Goal: Communication & Community: Share content

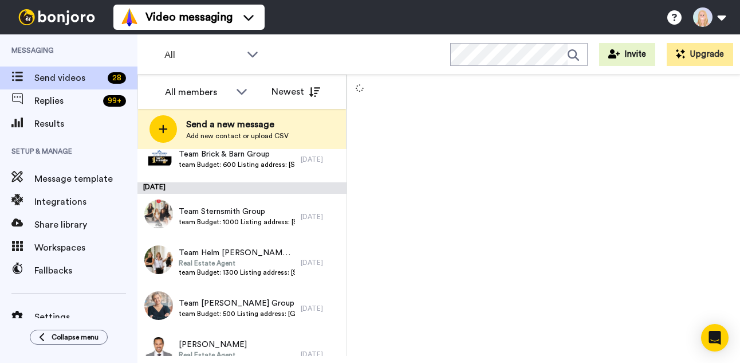
scroll to position [679, 0]
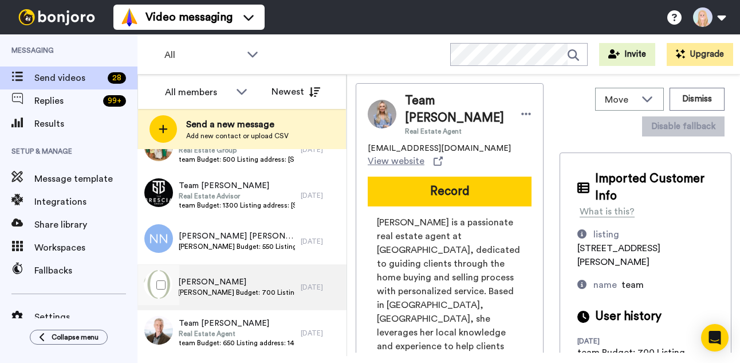
scroll to position [1134, 0]
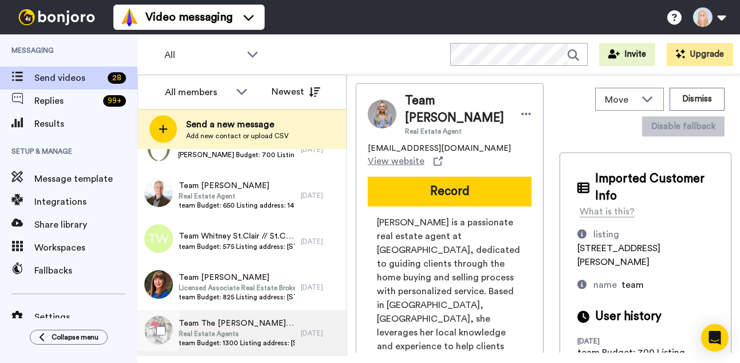
click at [254, 340] on span "team Budget: 1300 Listing address: 86 St Thomas Way Databox Link: https://app.d…" at bounding box center [237, 342] width 116 height 9
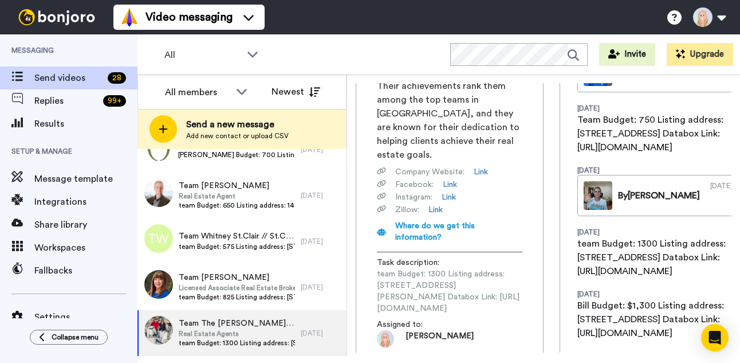
scroll to position [0, 161]
drag, startPoint x: 374, startPoint y: 193, endPoint x: 548, endPoint y: 189, distance: 173.6
click at [548, 189] on div "Team The Smith + Aylwin Team Real Estate Agents bill@billsmithrealestate.com Vi…" at bounding box center [544, 217] width 376 height 269
copy span "https://app.databox.com/datawall/85598bbdfbd561b46386cd0257b645f113d5c88689f552b"
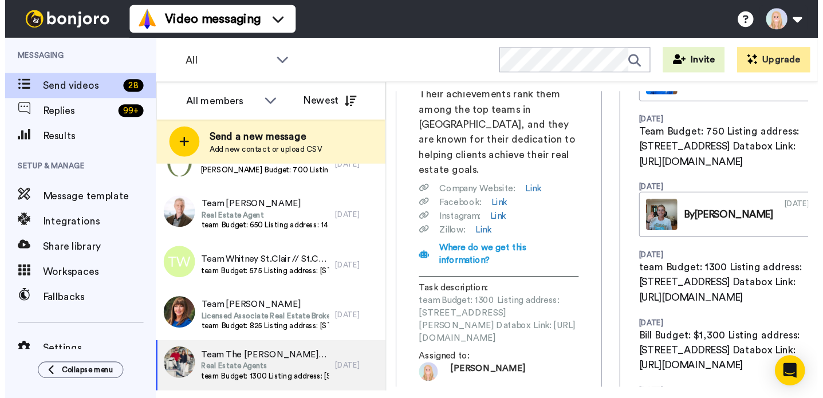
scroll to position [0, 0]
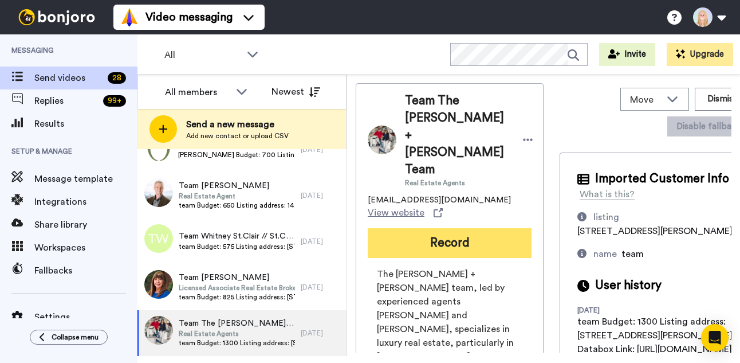
click at [368, 228] on button "Record" at bounding box center [450, 243] width 164 height 30
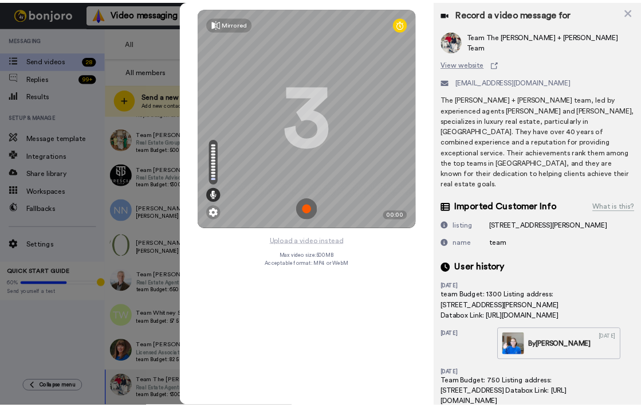
scroll to position [963, 0]
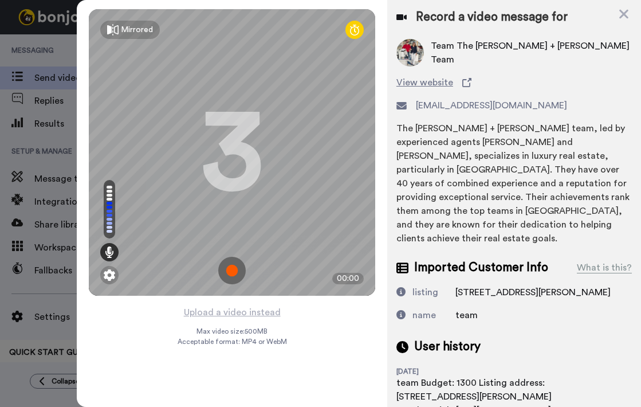
click at [233, 265] on img at bounding box center [232, 271] width 28 height 28
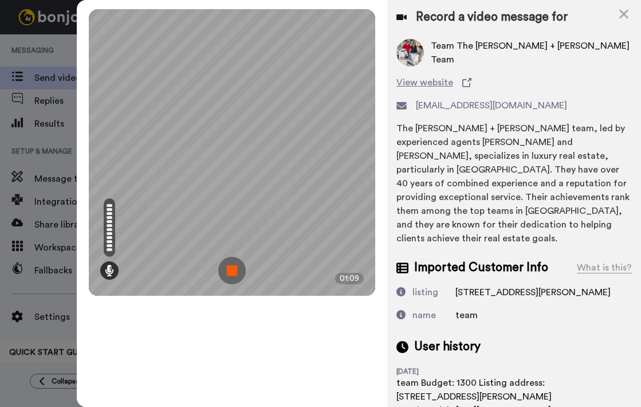
click at [233, 265] on img at bounding box center [232, 271] width 28 height 28
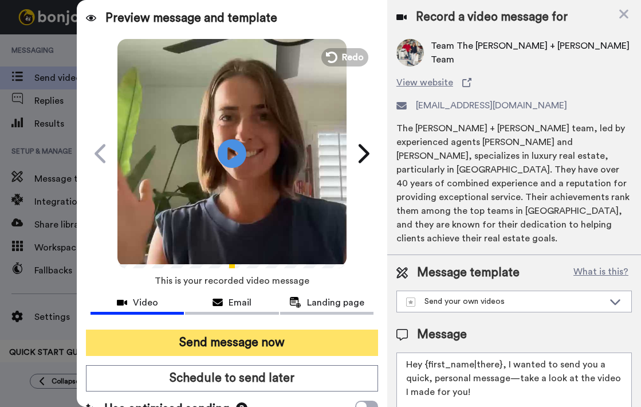
click at [234, 343] on button "Send message now" at bounding box center [232, 342] width 292 height 26
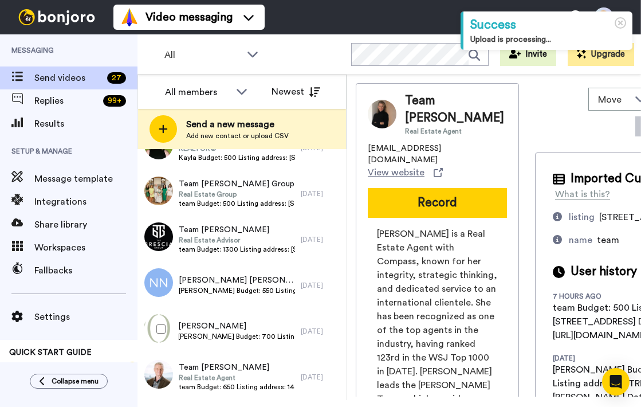
scroll to position [1044, 0]
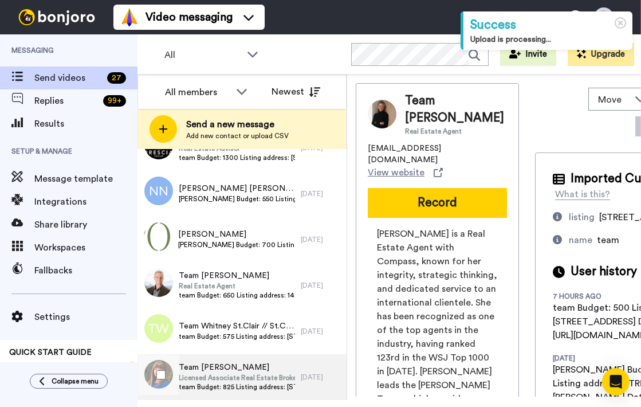
click at [257, 377] on span "Licensed Associate Real Estate Broker" at bounding box center [237, 377] width 116 height 9
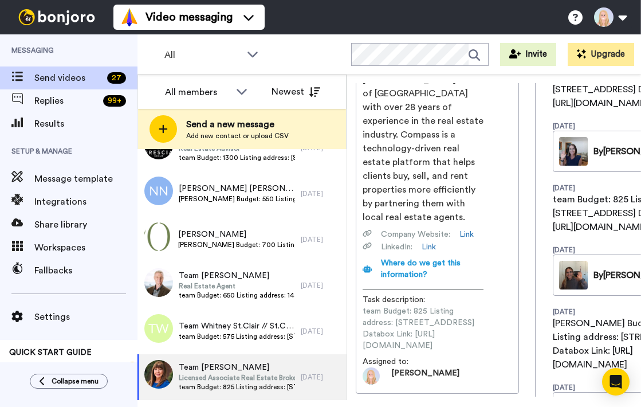
scroll to position [0, 168]
drag, startPoint x: 378, startPoint y: 293, endPoint x: 518, endPoint y: 291, distance: 139.8
click at [484, 305] on span "team Budget: 825 Listing address: 19 Pine Lane Databox Link: https://app.databo…" at bounding box center [423, 328] width 121 height 46
copy span "https://app.databox.com/datawall/91f5ad41f236a3bdef278f115f2101065edeb8689f6219"
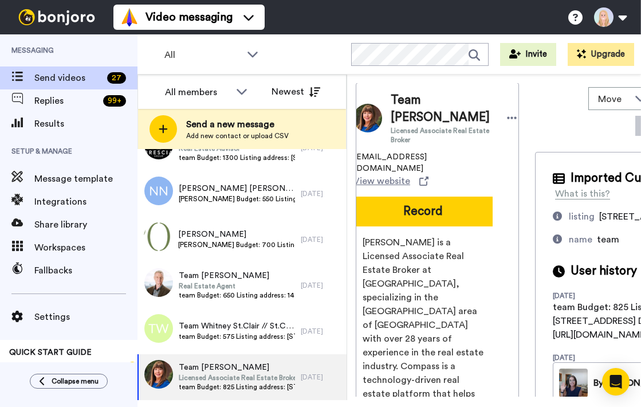
scroll to position [0, 98]
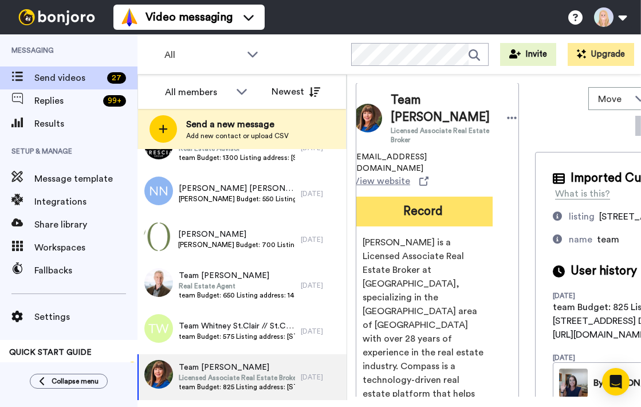
click at [371, 197] on button "Record" at bounding box center [422, 212] width 139 height 30
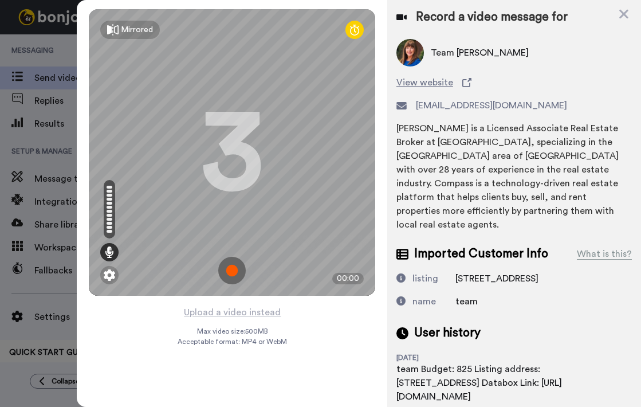
click at [231, 274] on img at bounding box center [232, 271] width 28 height 28
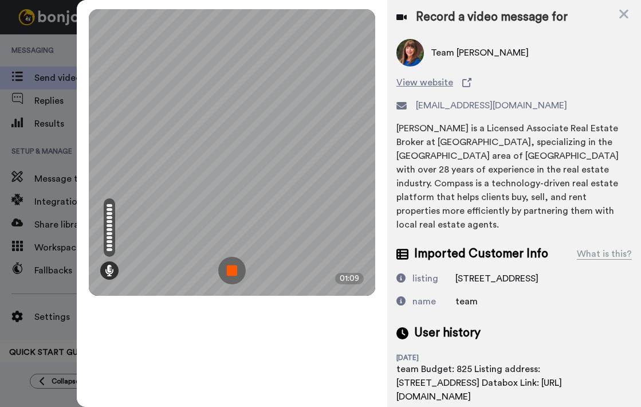
click at [231, 274] on img at bounding box center [232, 271] width 28 height 28
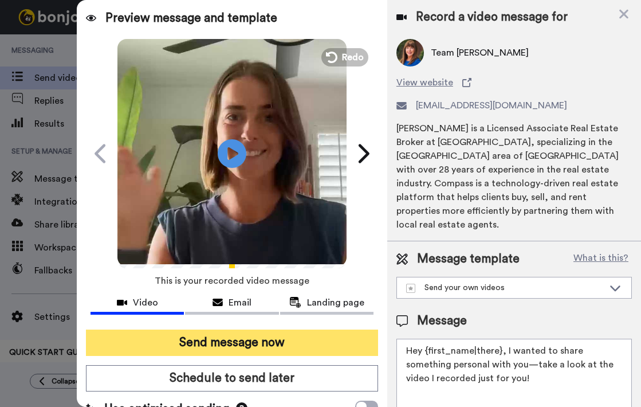
click at [250, 344] on button "Send message now" at bounding box center [232, 342] width 292 height 26
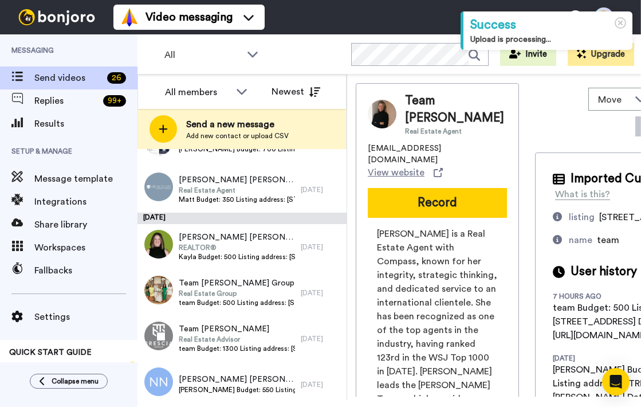
scroll to position [952, 0]
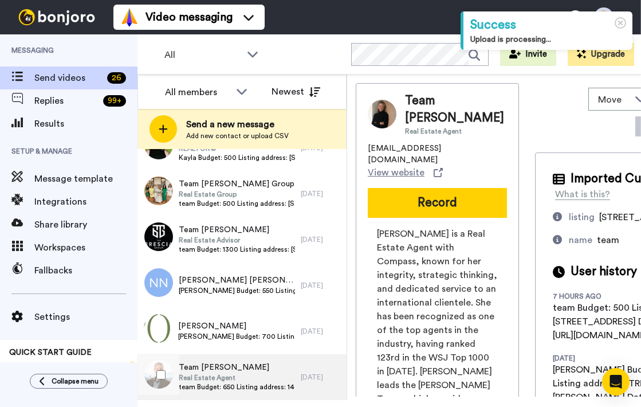
click at [231, 383] on span "team Budget: 650 Listing address: 14 Twinflower Trail Databox Link: [URL][DOMAI…" at bounding box center [237, 386] width 116 height 9
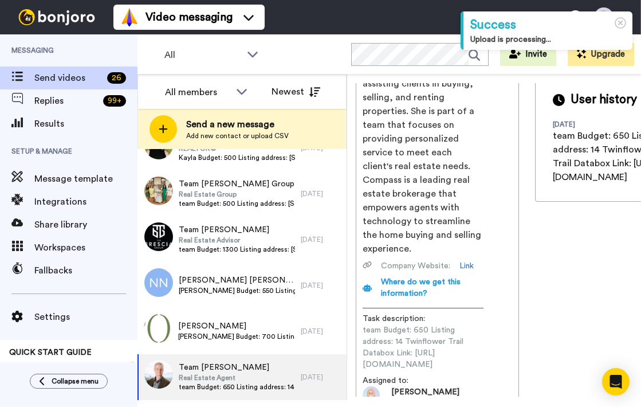
scroll to position [0, 188]
drag, startPoint x: 377, startPoint y: 315, endPoint x: 520, endPoint y: 317, distance: 143.2
click at [520, 317] on div "Team Tracy Veteto Real Estate Agent tracey.veteto@compass.com View website Reco…" at bounding box center [519, 239] width 327 height 313
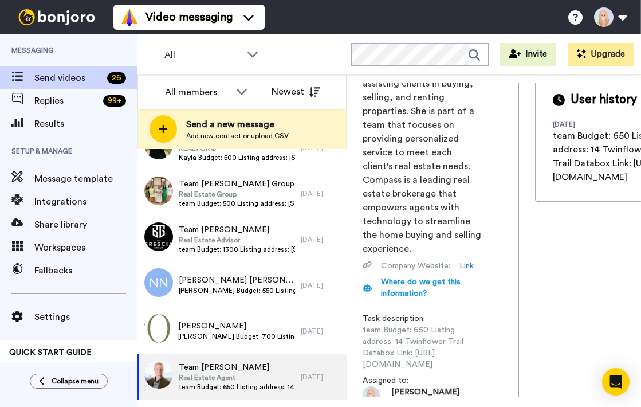
copy span "https://app.databox.com/datawall/0085af884c546ad597ae537b420c689a10c05ac689f866c"
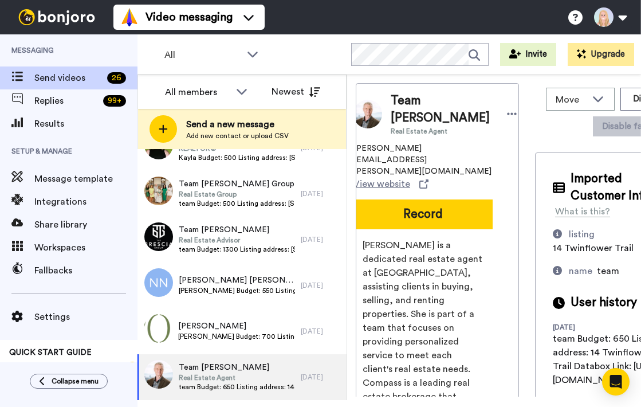
scroll to position [0, 0]
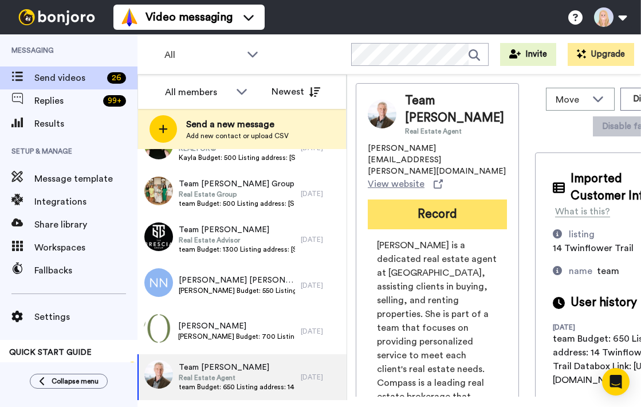
click at [445, 201] on button "Record" at bounding box center [437, 214] width 139 height 30
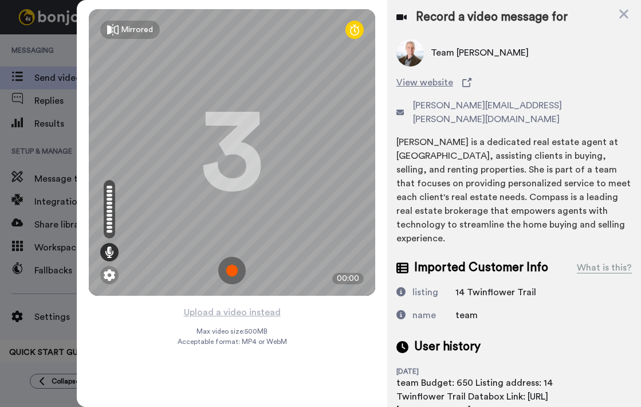
click at [233, 272] on img at bounding box center [232, 271] width 28 height 28
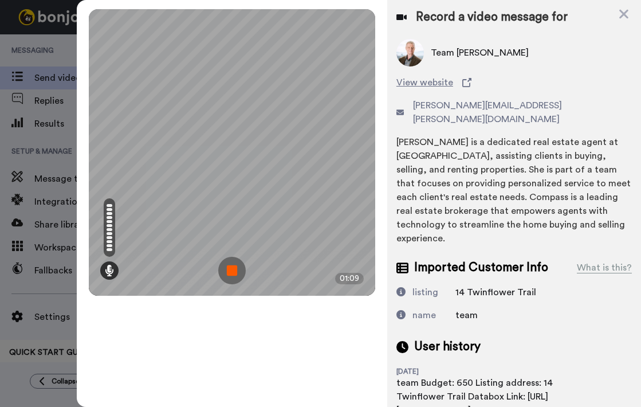
click at [233, 272] on img at bounding box center [232, 271] width 28 height 28
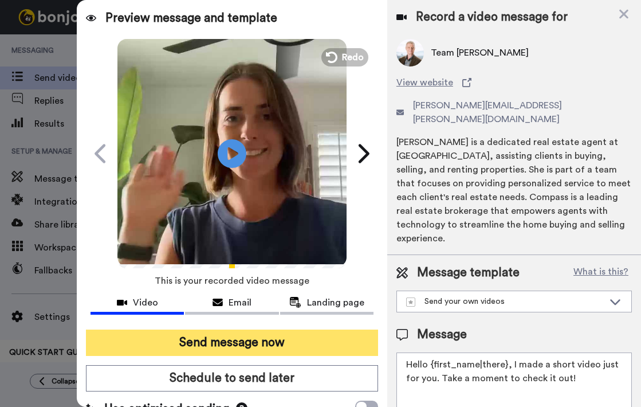
click at [243, 341] on button "Send message now" at bounding box center [232, 342] width 292 height 26
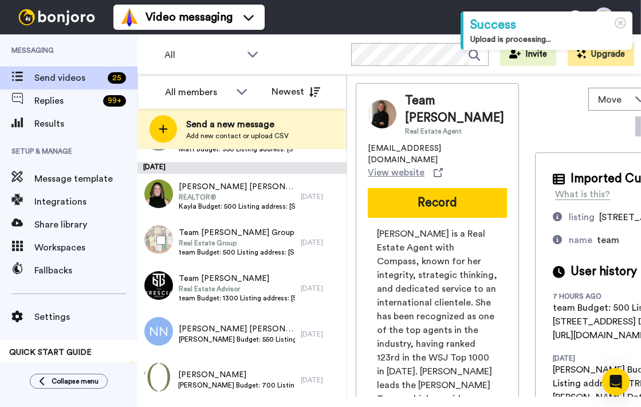
scroll to position [952, 0]
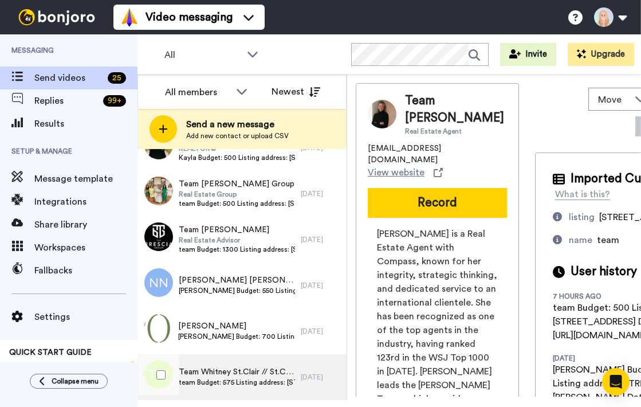
click at [262, 384] on span "team Budget: 575 Listing address: [STREET_ADDRESS][PERSON_NAME] Databox Link: […" at bounding box center [237, 382] width 116 height 9
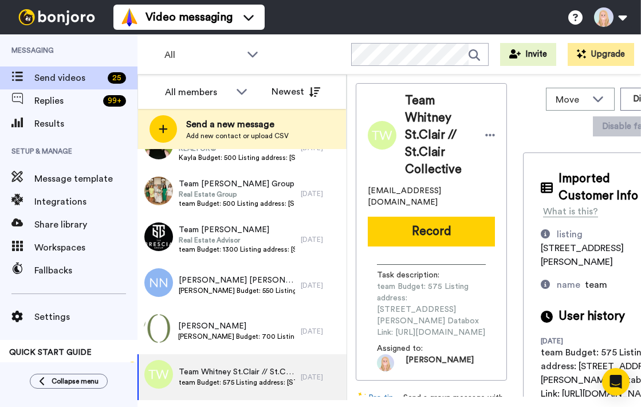
scroll to position [0, 186]
drag, startPoint x: 377, startPoint y: 292, endPoint x: 525, endPoint y: 294, distance: 147.8
click at [525, 294] on div "Team Whitney St.Clair // St.Clair Collective [EMAIL_ADDRESS][DOMAIN_NAME] Recor…" at bounding box center [519, 239] width 327 height 313
copy span "[URL][DOMAIN_NAME]"
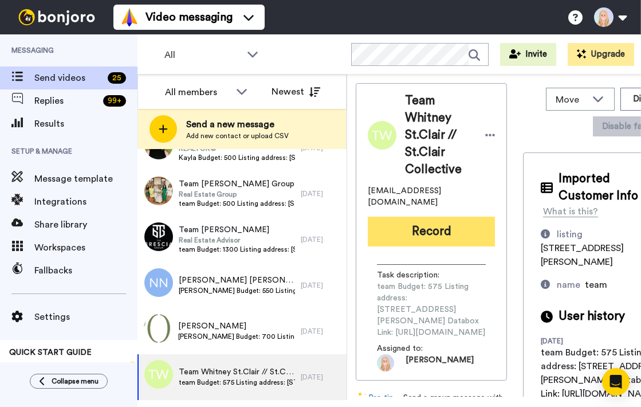
click at [429, 217] on button "Record" at bounding box center [431, 232] width 127 height 30
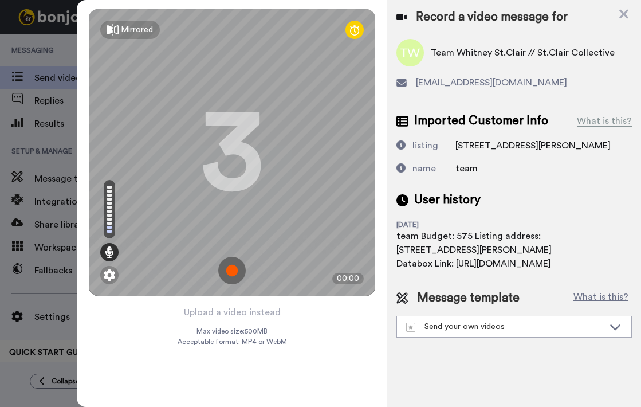
click at [230, 271] on img at bounding box center [232, 271] width 28 height 28
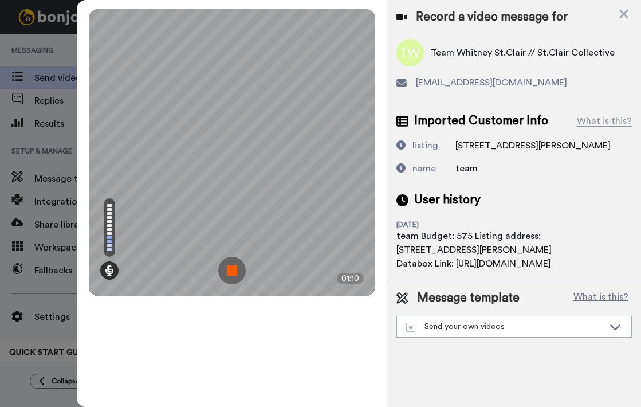
click at [230, 271] on img at bounding box center [232, 271] width 28 height 28
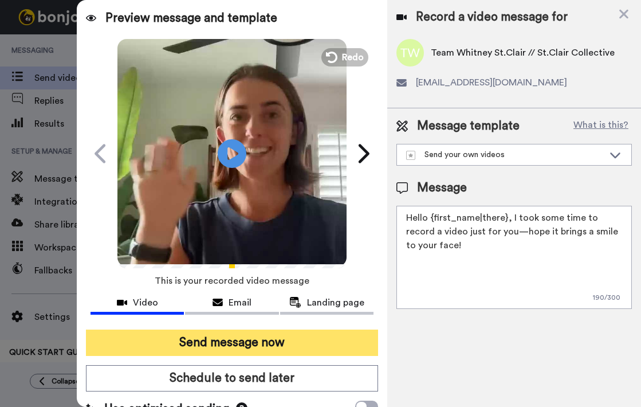
click at [254, 344] on button "Send message now" at bounding box center [232, 342] width 292 height 26
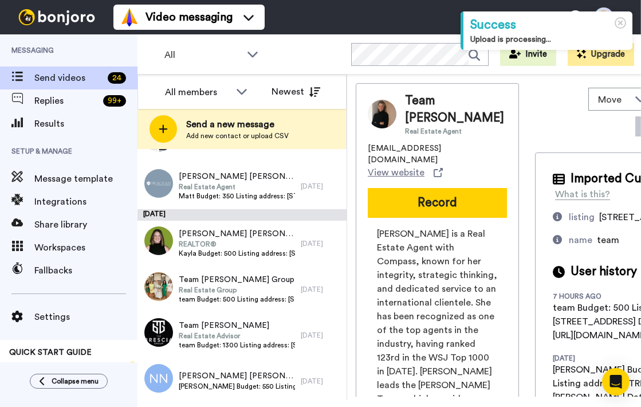
scroll to position [906, 0]
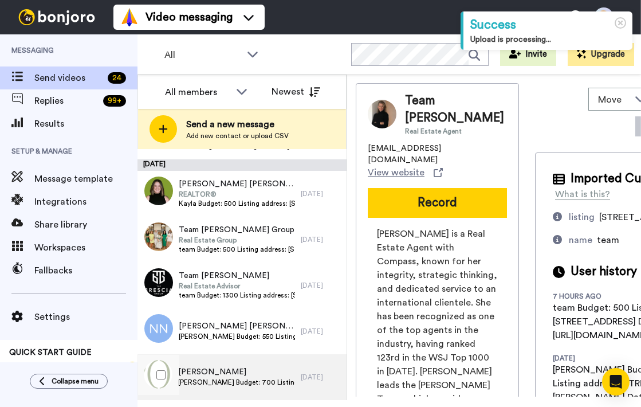
click at [252, 376] on span "[PERSON_NAME]" at bounding box center [236, 371] width 117 height 11
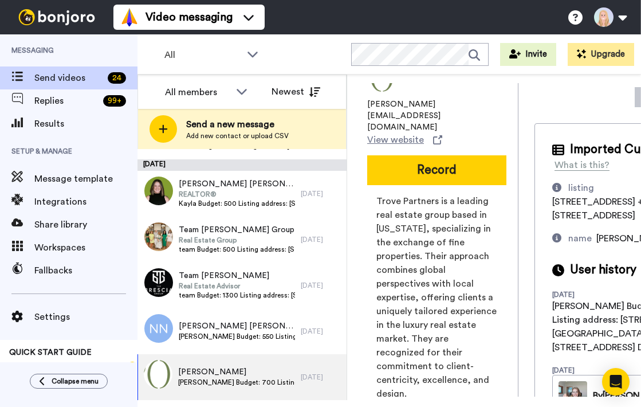
scroll to position [0, 1]
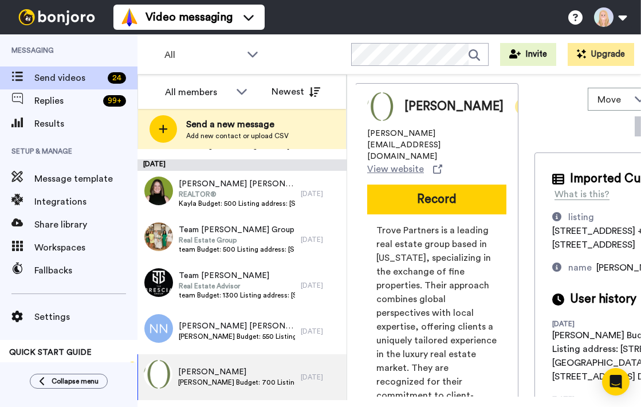
click at [518, 106] on icon at bounding box center [523, 106] width 10 height 11
click at [513, 179] on li "Dismiss" at bounding box center [522, 177] width 83 height 16
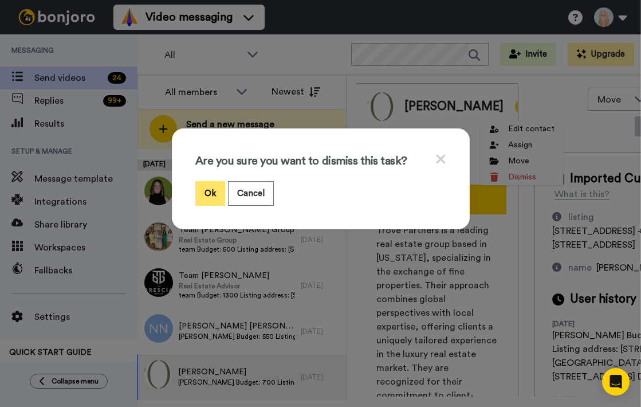
click at [213, 187] on button "Ok" at bounding box center [210, 193] width 30 height 25
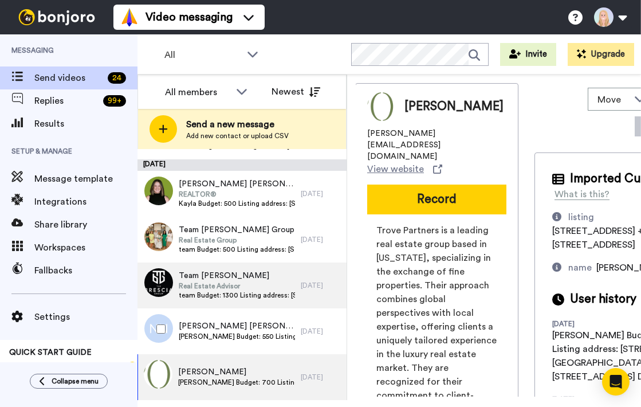
scroll to position [861, 0]
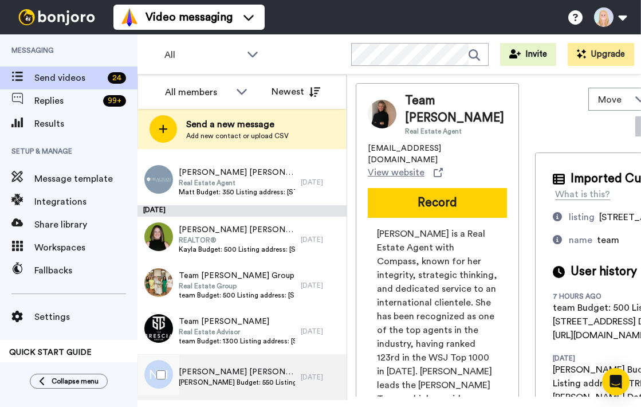
click at [244, 373] on span "Natasha Natasha Simon" at bounding box center [237, 371] width 116 height 11
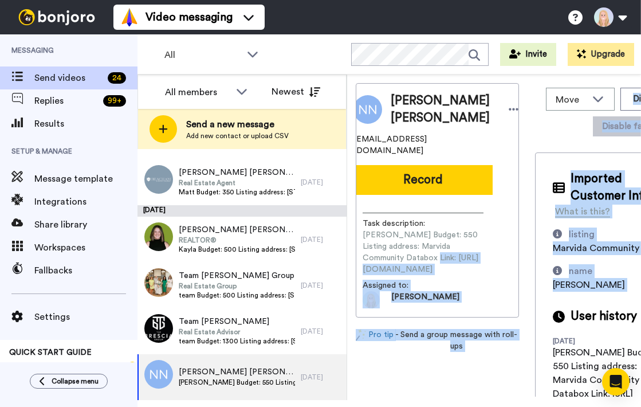
scroll to position [0, 182]
drag, startPoint x: 376, startPoint y: 274, endPoint x: 518, endPoint y: 274, distance: 142.1
click at [493, 274] on div "Task description : Natasha Budget: 550 Listing address: Marvida Community Datab…" at bounding box center [422, 256] width 139 height 104
copy span "https://app.databox.com/datawall/9b38cb688927affedfe8a33f98735aa0494966c689f9f70"
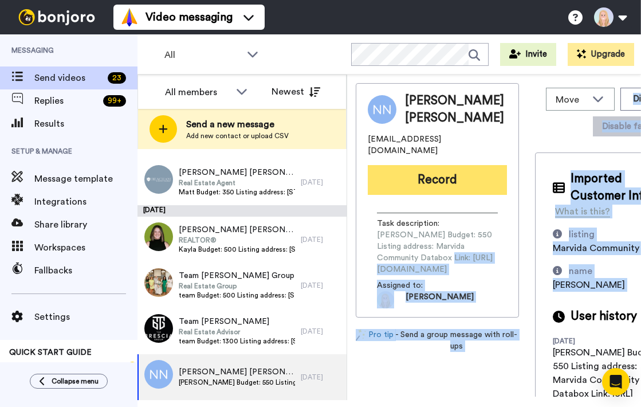
click at [443, 190] on button "Record" at bounding box center [437, 180] width 139 height 30
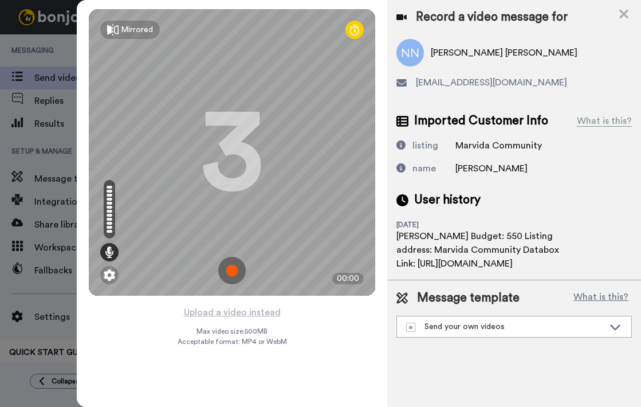
click at [234, 271] on img at bounding box center [232, 271] width 28 height 28
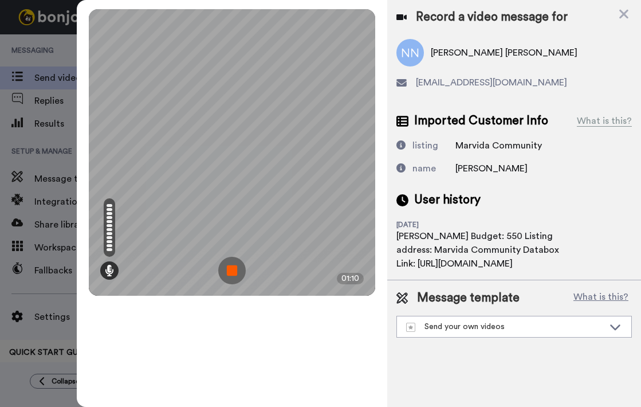
click at [234, 271] on img at bounding box center [232, 271] width 28 height 28
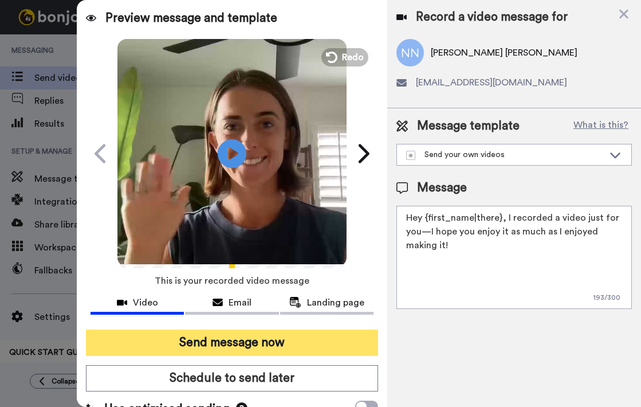
click at [241, 341] on button "Send message now" at bounding box center [232, 342] width 292 height 26
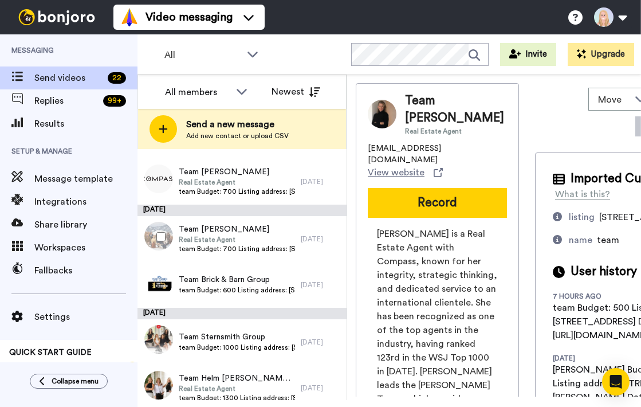
scroll to position [815, 0]
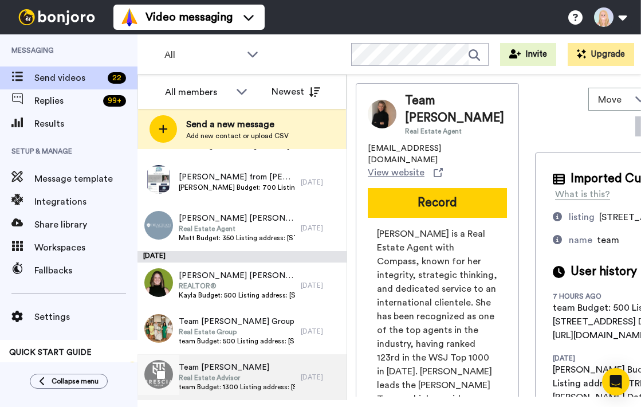
click at [248, 380] on span "Real Estate Advisor" at bounding box center [237, 377] width 116 height 9
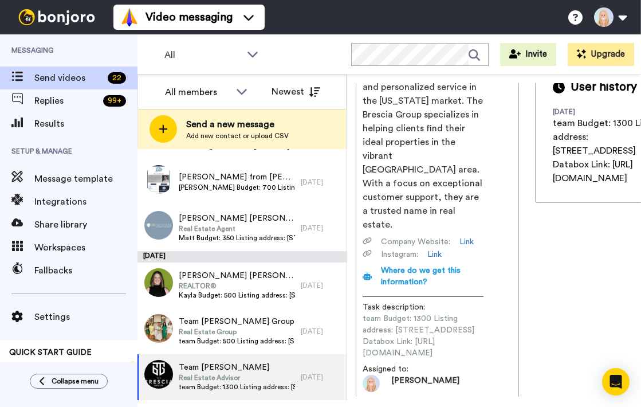
scroll to position [0, 186]
drag, startPoint x: 376, startPoint y: 313, endPoint x: 517, endPoint y: 315, distance: 140.4
click at [484, 315] on span "team Budget: 1300 Listing address: 10370 2nd Way N Databox Link: https://app.da…" at bounding box center [423, 336] width 121 height 46
copy span "https://app.databox.com/datawall/0f0b0977193048ef50ed49e343f93d064ce60f4689f9216"
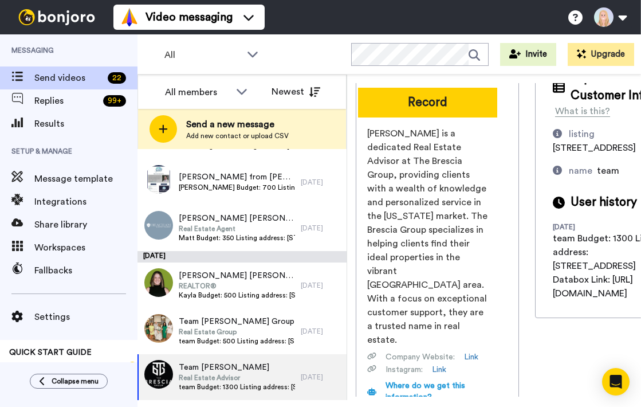
scroll to position [58, 0]
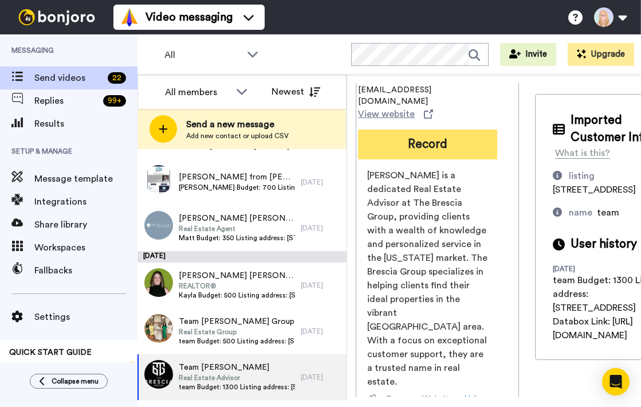
click at [426, 135] on button "Record" at bounding box center [427, 144] width 139 height 30
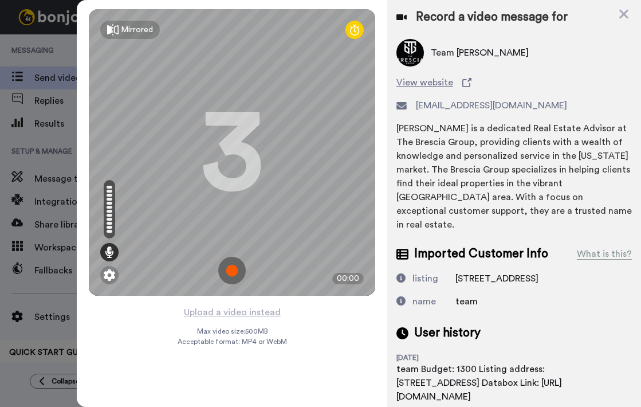
click at [232, 272] on img at bounding box center [232, 271] width 28 height 28
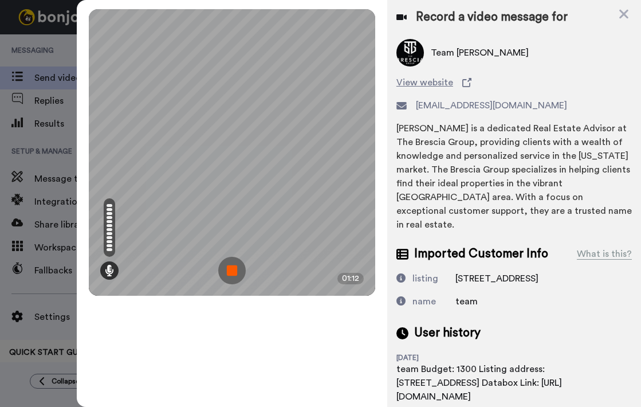
click at [232, 268] on img at bounding box center [232, 271] width 28 height 28
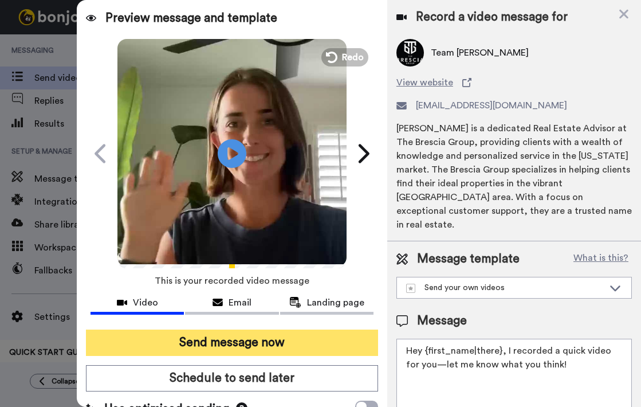
click at [246, 339] on button "Send message now" at bounding box center [232, 342] width 292 height 26
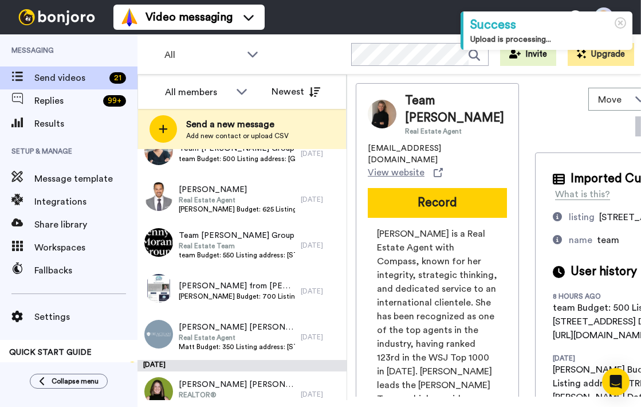
scroll to position [769, 0]
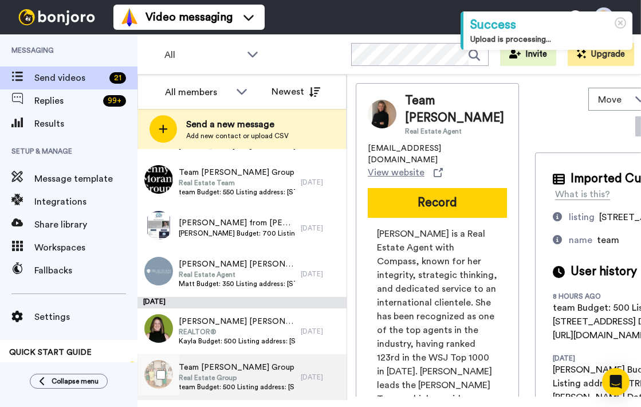
click at [274, 376] on span "Real Estate Group" at bounding box center [237, 377] width 116 height 9
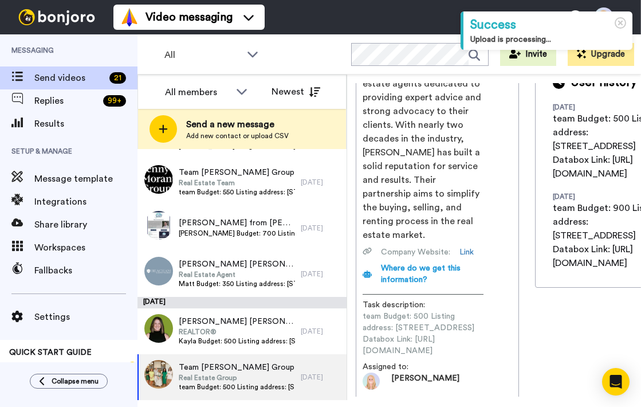
scroll to position [0, 185]
drag, startPoint x: 376, startPoint y: 315, endPoint x: 525, endPoint y: 315, distance: 149.5
click at [525, 315] on div "Team Julie Provenzano Group Real Estate Group Julie.Provenzano@compass.com View…" at bounding box center [519, 239] width 327 height 313
copy span "https://app.databox.com/datawall/89718b39ea5e0b9bb4743b13ec78bdbc5233494689fa2f1"
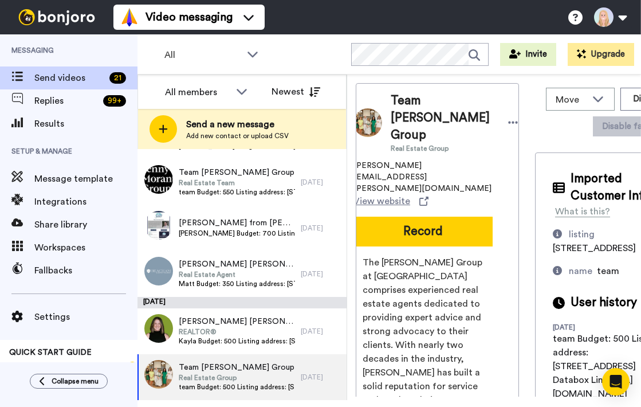
scroll to position [0, 63]
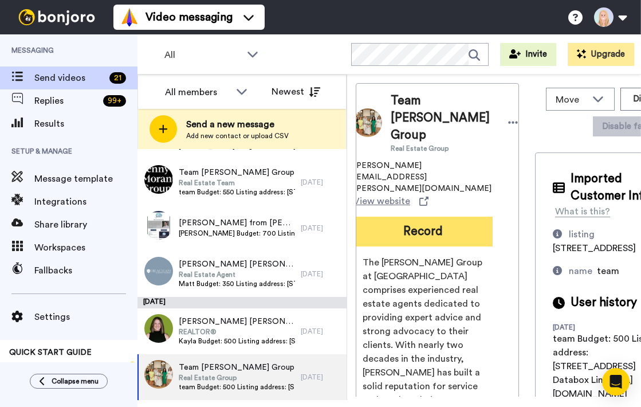
click at [382, 217] on button "Record" at bounding box center [422, 232] width 139 height 30
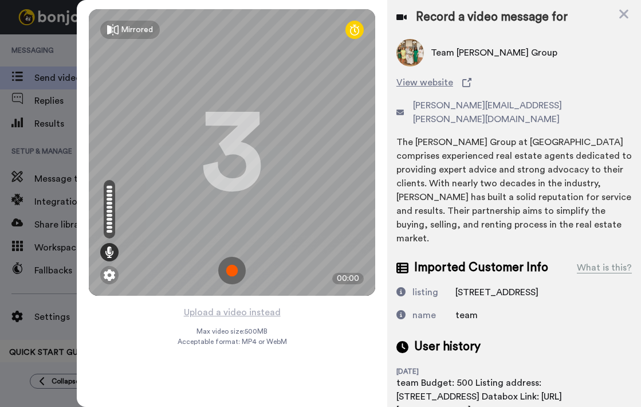
click at [230, 272] on img at bounding box center [232, 271] width 28 height 28
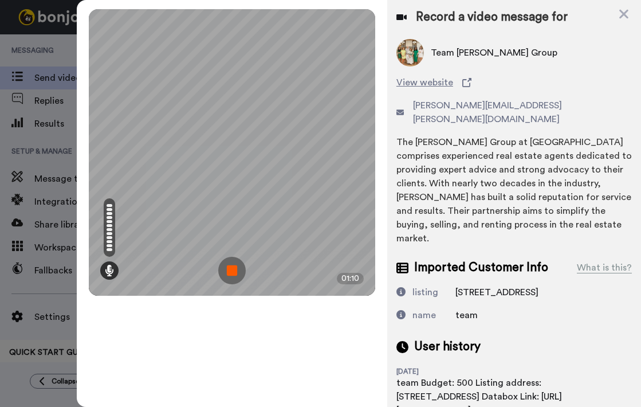
click at [230, 272] on img at bounding box center [232, 271] width 28 height 28
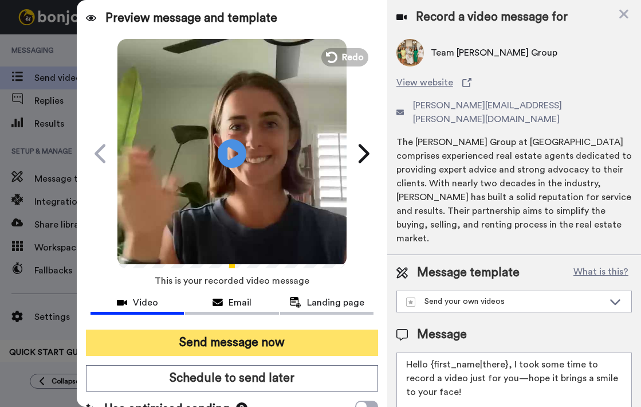
click at [246, 339] on button "Send message now" at bounding box center [232, 342] width 292 height 26
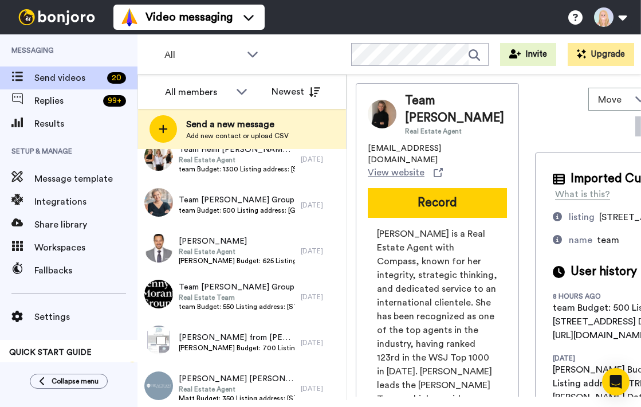
scroll to position [723, 0]
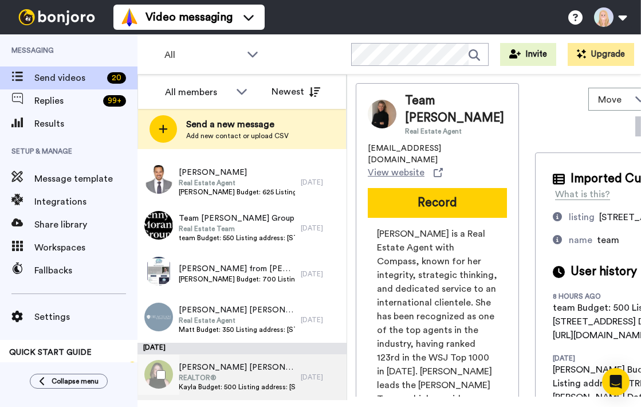
click at [262, 380] on span "REALTOR®" at bounding box center [237, 377] width 116 height 9
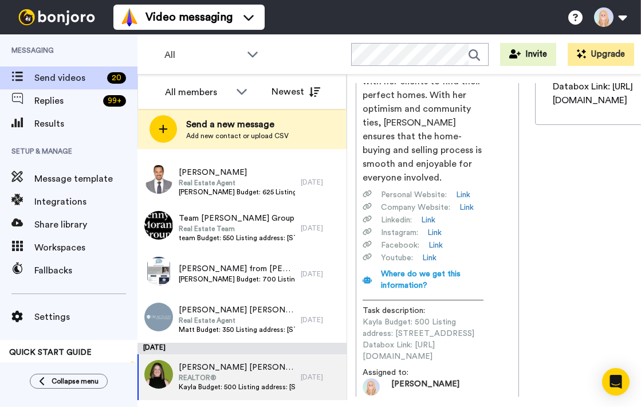
scroll to position [0, 176]
drag, startPoint x: 376, startPoint y: 316, endPoint x: 525, endPoint y: 318, distance: 148.4
click at [525, 318] on div "[PERSON_NAME] [PERSON_NAME] Vice REALTOR® [EMAIL_ADDRESS][DOMAIN_NAME] View web…" at bounding box center [519, 239] width 327 height 313
copy span "[URL][DOMAIN_NAME]"
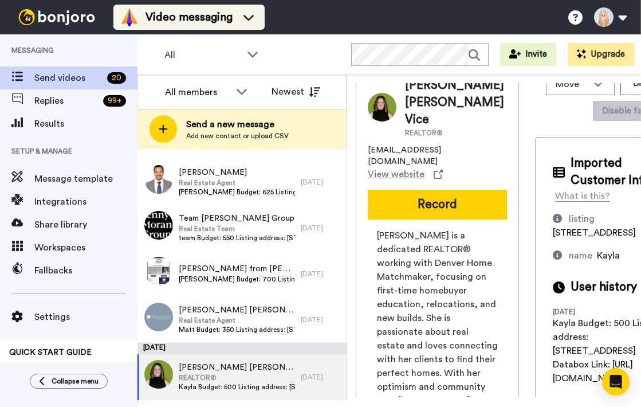
scroll to position [14, 0]
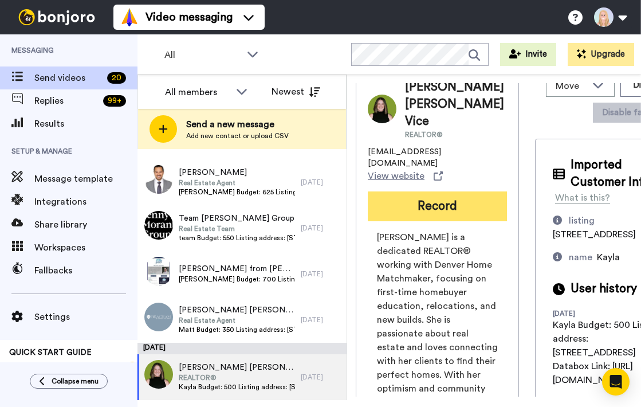
click at [417, 191] on button "Record" at bounding box center [437, 206] width 139 height 30
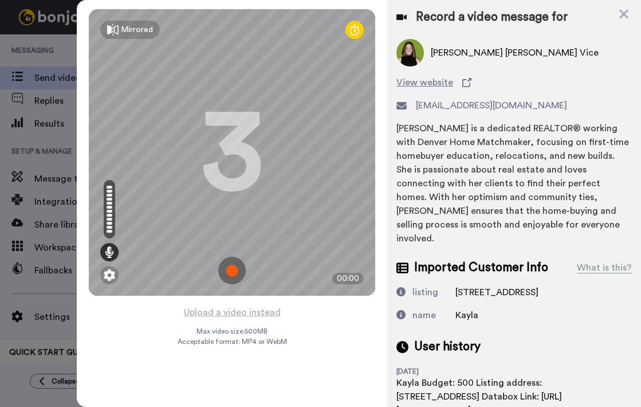
click at [231, 272] on img at bounding box center [232, 271] width 28 height 28
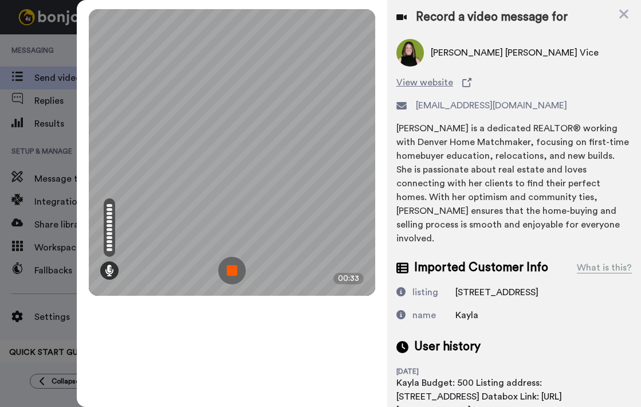
click at [233, 270] on img at bounding box center [232, 271] width 28 height 28
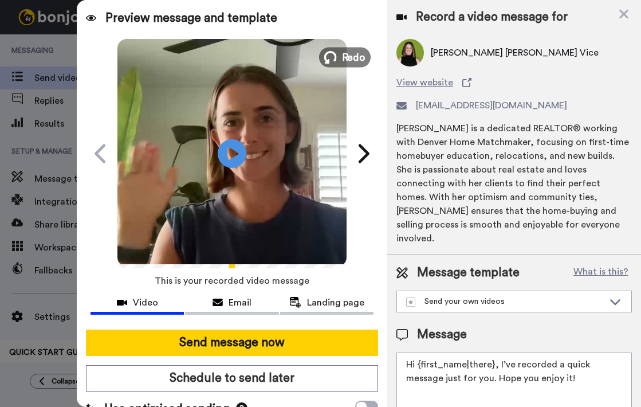
click at [349, 55] on span "Redo" at bounding box center [354, 56] width 24 height 15
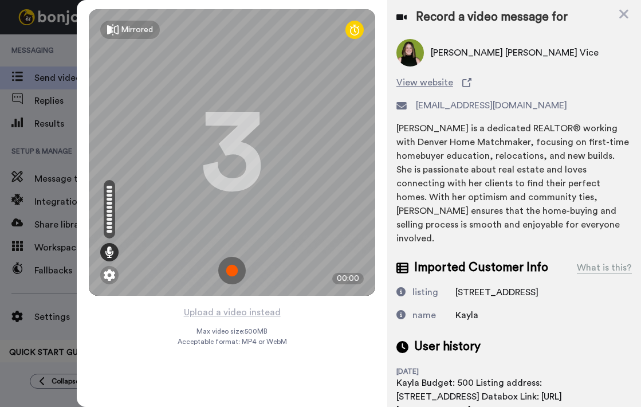
click at [229, 268] on img at bounding box center [232, 271] width 28 height 28
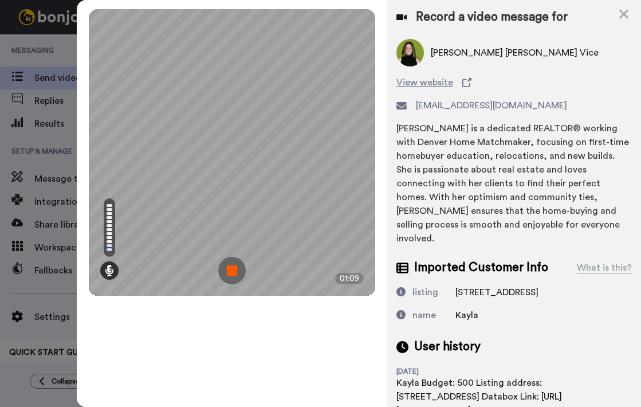
click at [229, 268] on img at bounding box center [232, 271] width 28 height 28
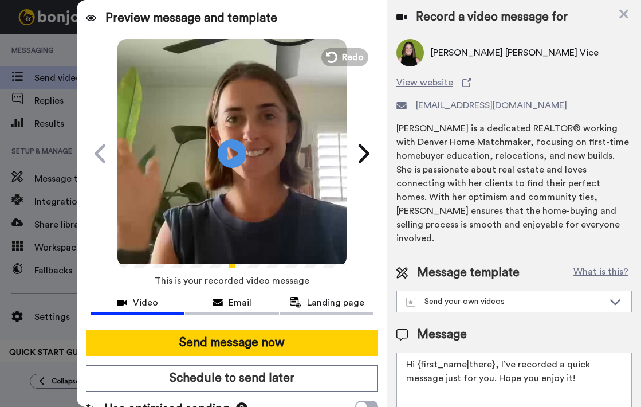
click at [257, 344] on button "Send message now" at bounding box center [232, 342] width 292 height 26
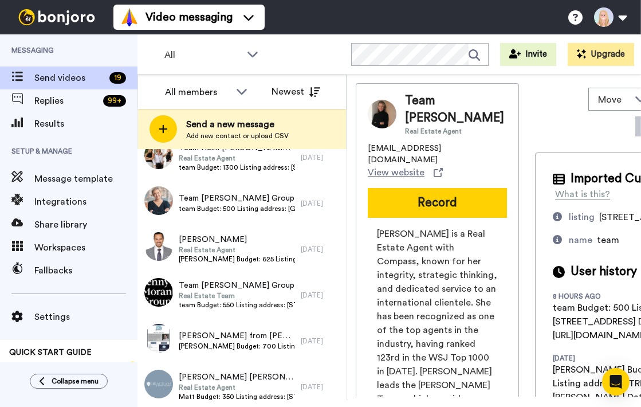
scroll to position [666, 0]
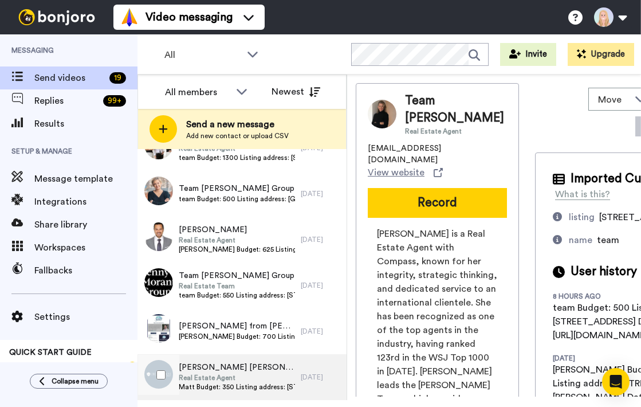
click at [227, 372] on span "[PERSON_NAME] [PERSON_NAME]" at bounding box center [237, 367] width 116 height 11
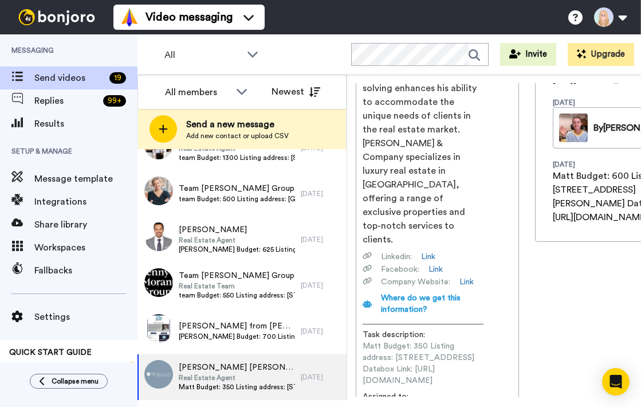
scroll to position [0, 180]
drag, startPoint x: 376, startPoint y: 313, endPoint x: 520, endPoint y: 312, distance: 143.8
click at [520, 312] on div "[PERSON_NAME] [PERSON_NAME] Real Estate Agent [EMAIL_ADDRESS][PERSON_NAME][DOMA…" at bounding box center [519, 239] width 327 height 313
copy span "[URL][DOMAIN_NAME]"
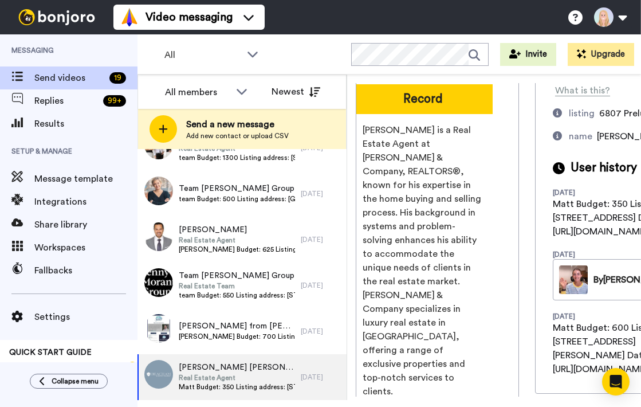
scroll to position [87, 0]
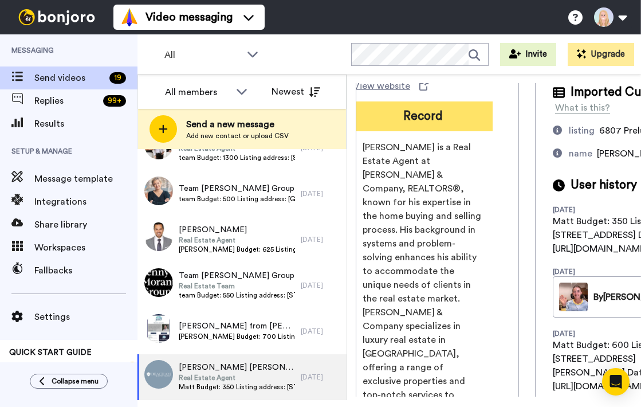
click at [411, 115] on button "Record" at bounding box center [422, 116] width 139 height 30
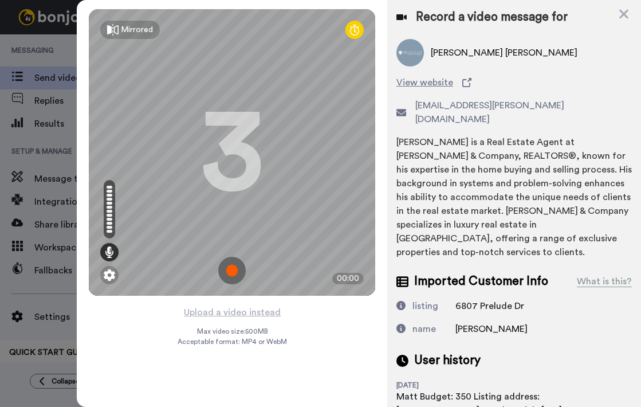
click at [229, 270] on img at bounding box center [232, 271] width 28 height 28
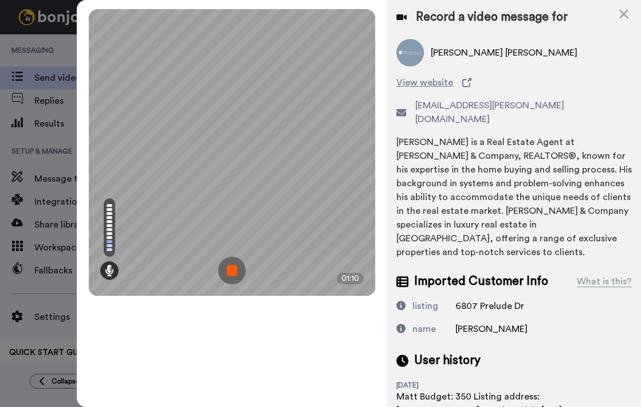
click at [229, 270] on img at bounding box center [232, 271] width 28 height 28
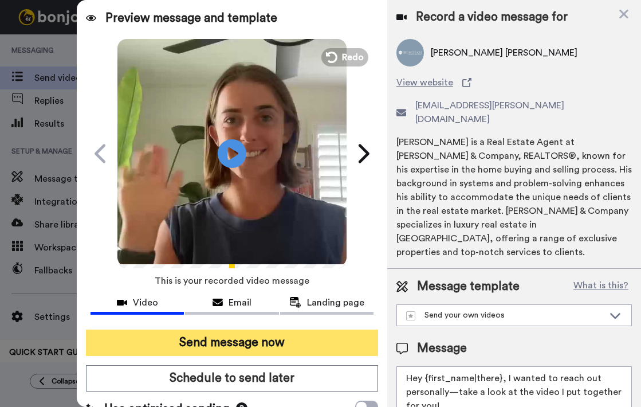
click at [241, 342] on button "Send message now" at bounding box center [232, 342] width 292 height 26
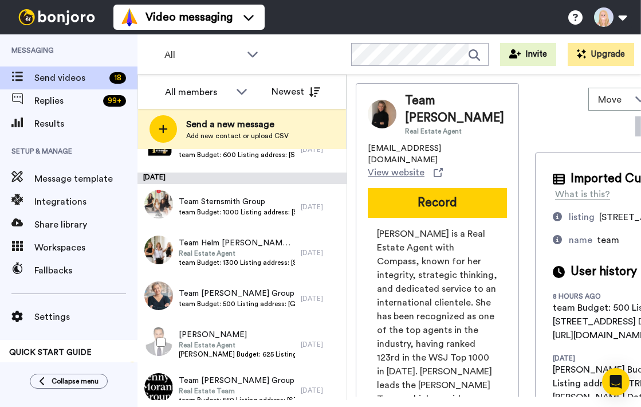
scroll to position [620, 0]
